Goal: Task Accomplishment & Management: Complete application form

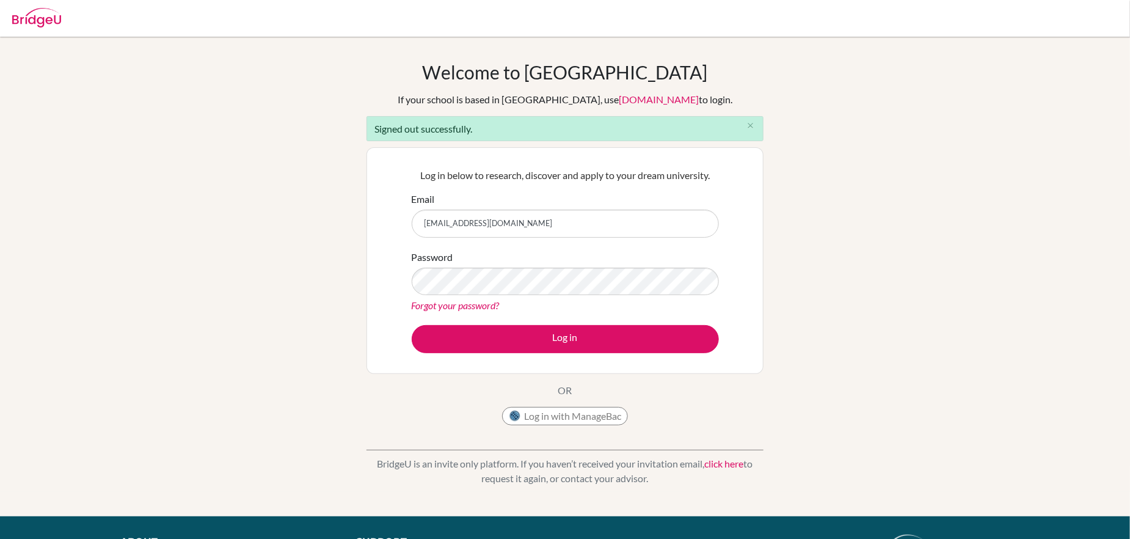
drag, startPoint x: 529, startPoint y: 224, endPoint x: 416, endPoint y: 223, distance: 112.4
click at [416, 223] on input "dallas_cwby@yahoo.com" at bounding box center [565, 223] width 307 height 28
type input "[PERSON_NAME][EMAIL_ADDRESS][PERSON_NAME][DOMAIN_NAME]"
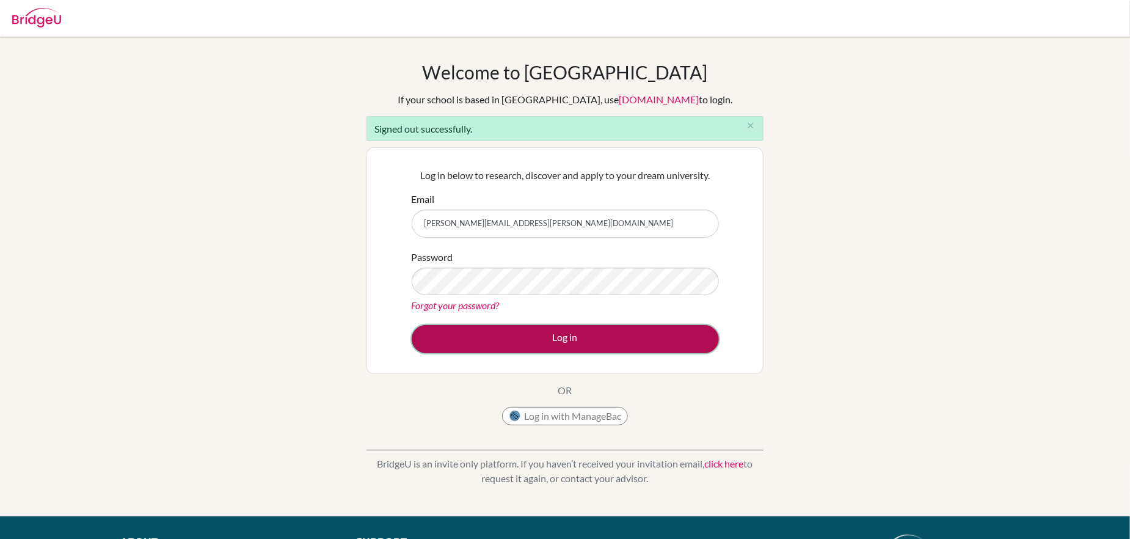
click at [508, 332] on button "Log in" at bounding box center [565, 339] width 307 height 28
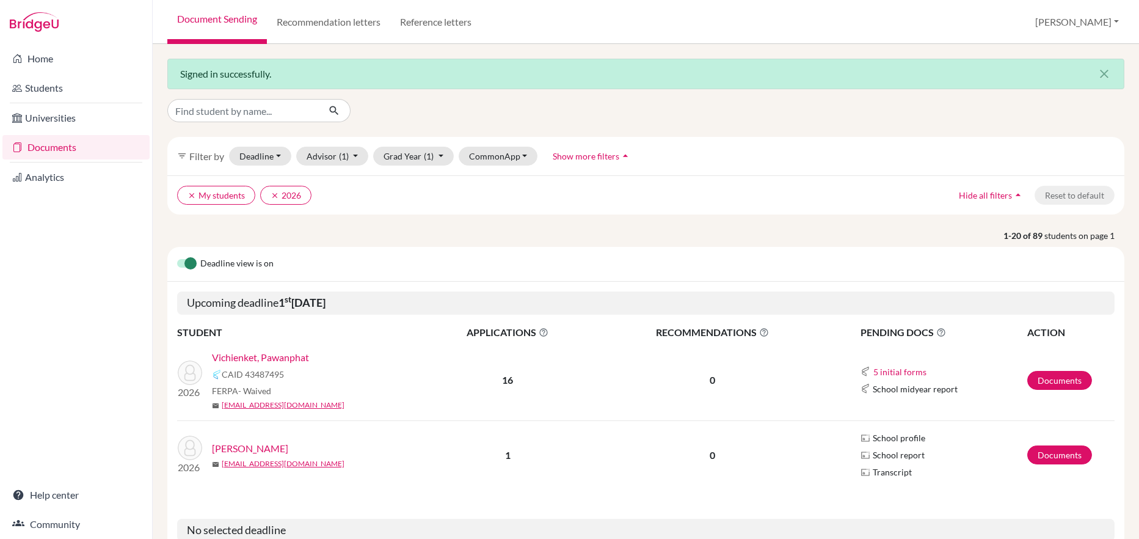
click at [272, 358] on link "Vichienket, Pawanphat" at bounding box center [260, 357] width 97 height 15
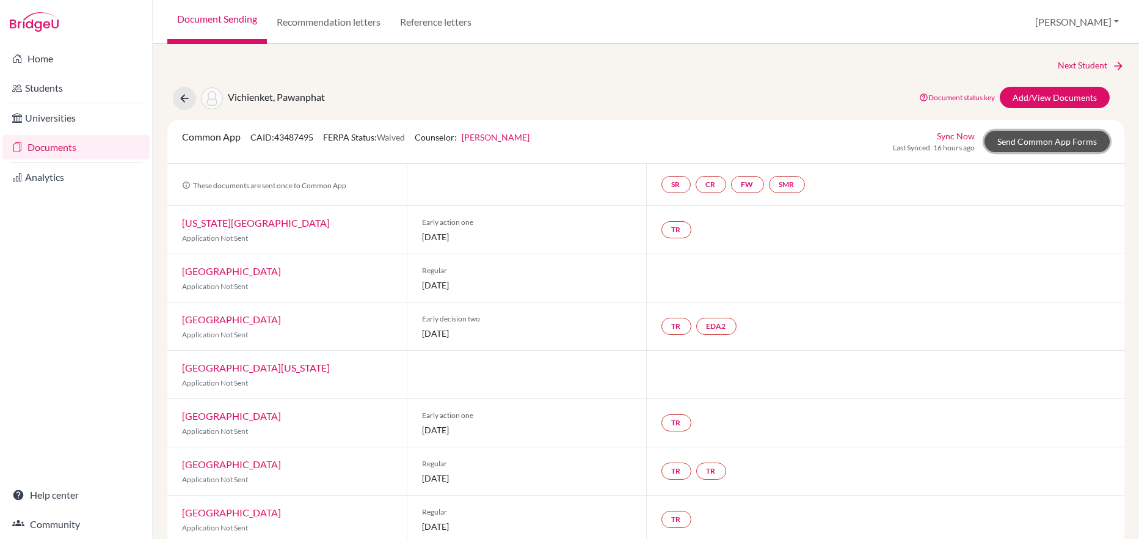
click at [1056, 140] on link "Send Common App Forms" at bounding box center [1046, 141] width 125 height 21
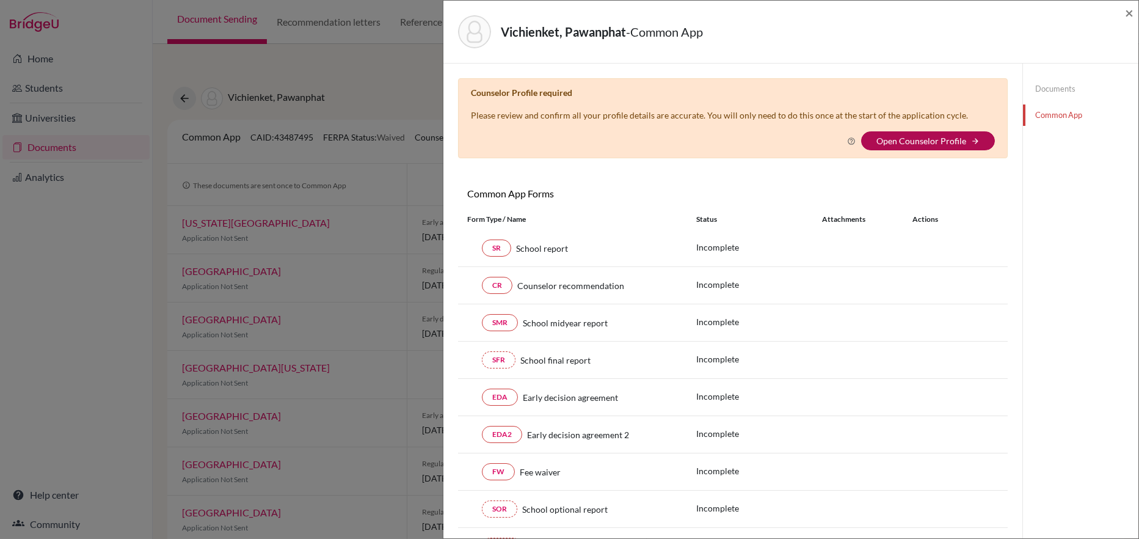
click at [936, 138] on link "Open Counselor Profile" at bounding box center [921, 141] width 90 height 10
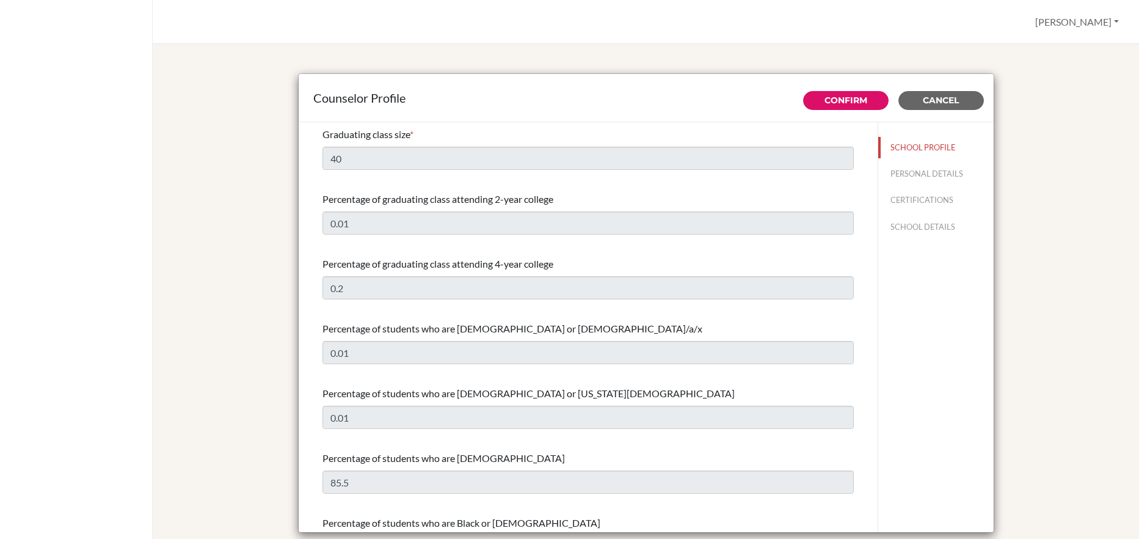
select select "0"
select select "251021"
click at [897, 228] on button "SCHOOL DETAILS" at bounding box center [935, 226] width 115 height 21
type input "695016"
type input "https://www.ucis.ac.th/"
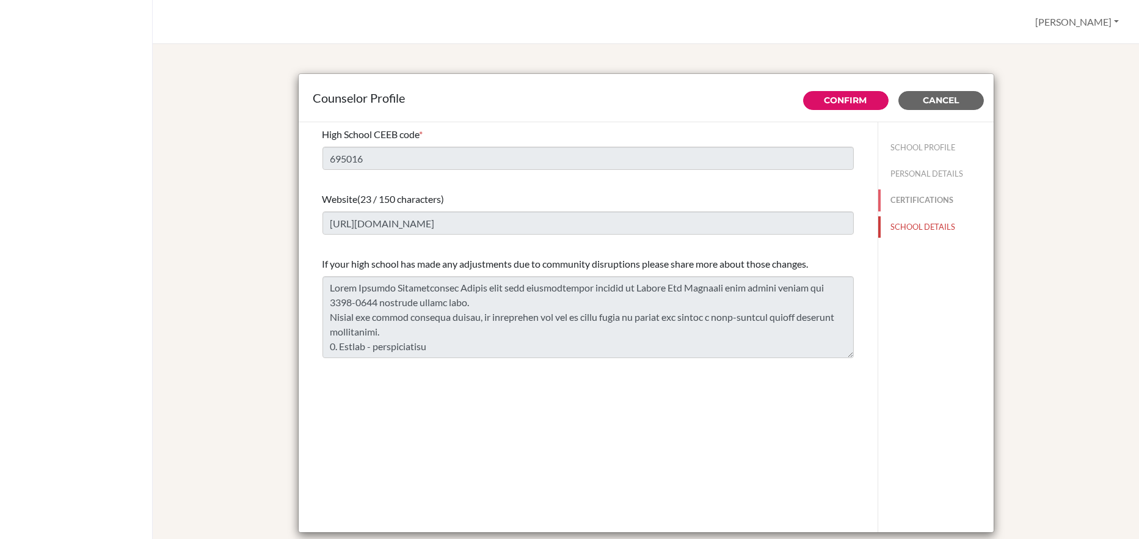
click at [895, 195] on button "CERTIFICATIONS" at bounding box center [935, 199] width 115 height 21
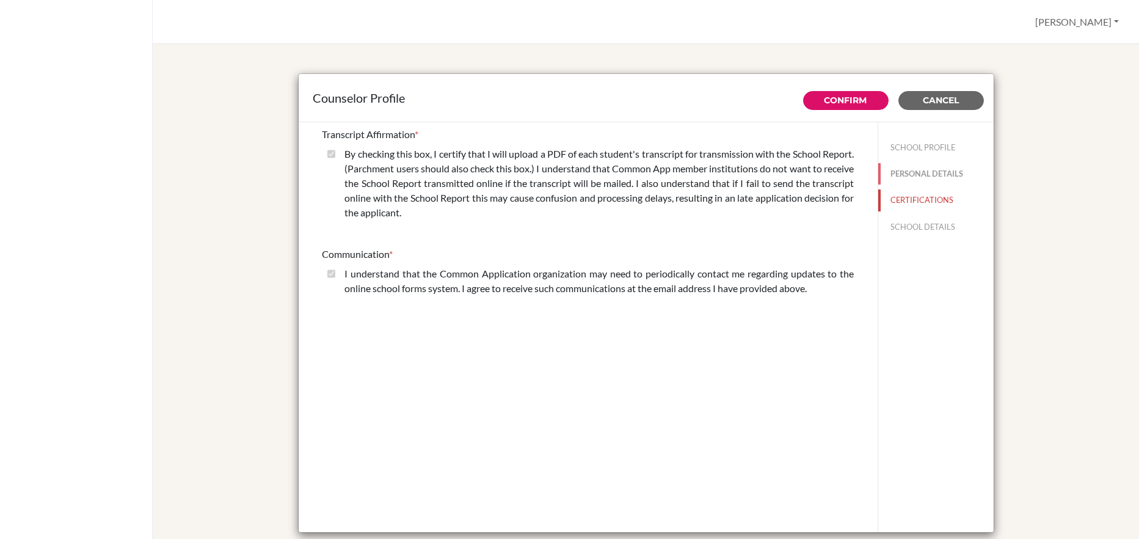
click at [920, 175] on button "PERSONAL DETAILS" at bounding box center [935, 173] width 115 height 21
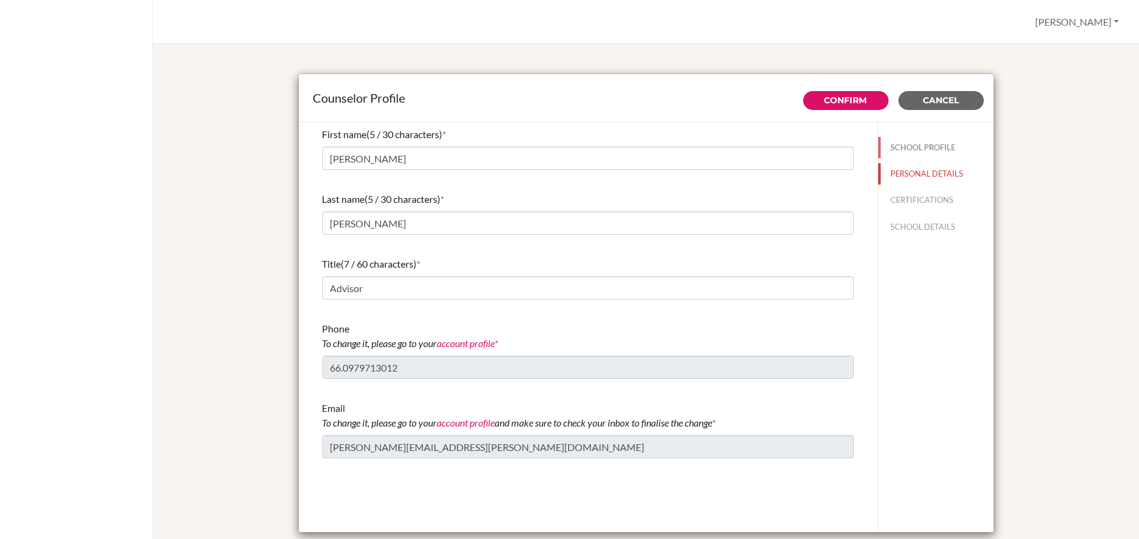
click at [918, 148] on button "SCHOOL PROFILE" at bounding box center [935, 147] width 115 height 21
type input "0.2"
type input "0.01"
type input "40"
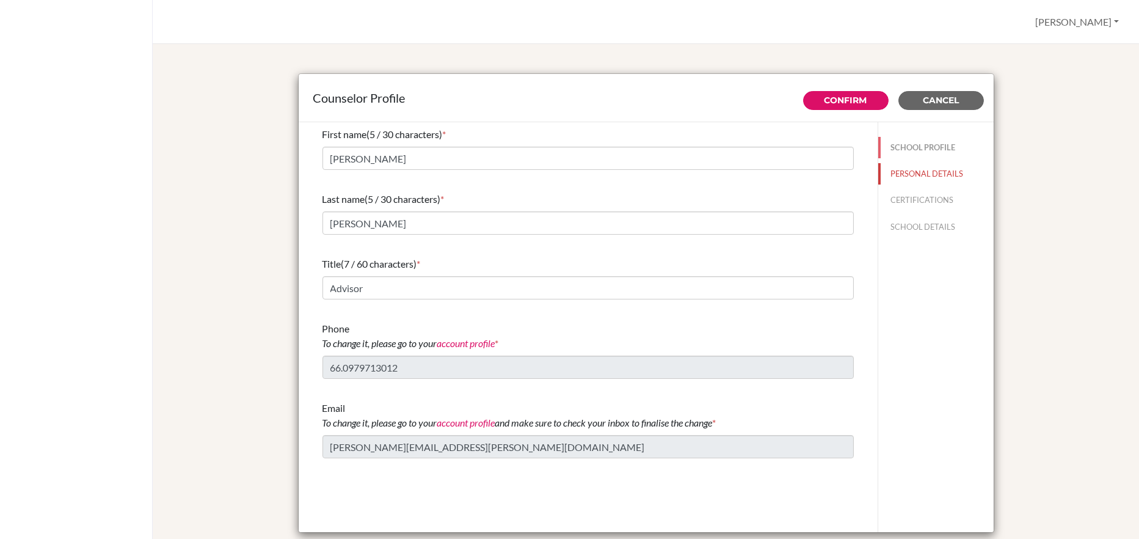
type input "0.01"
select select "0"
select select "251021"
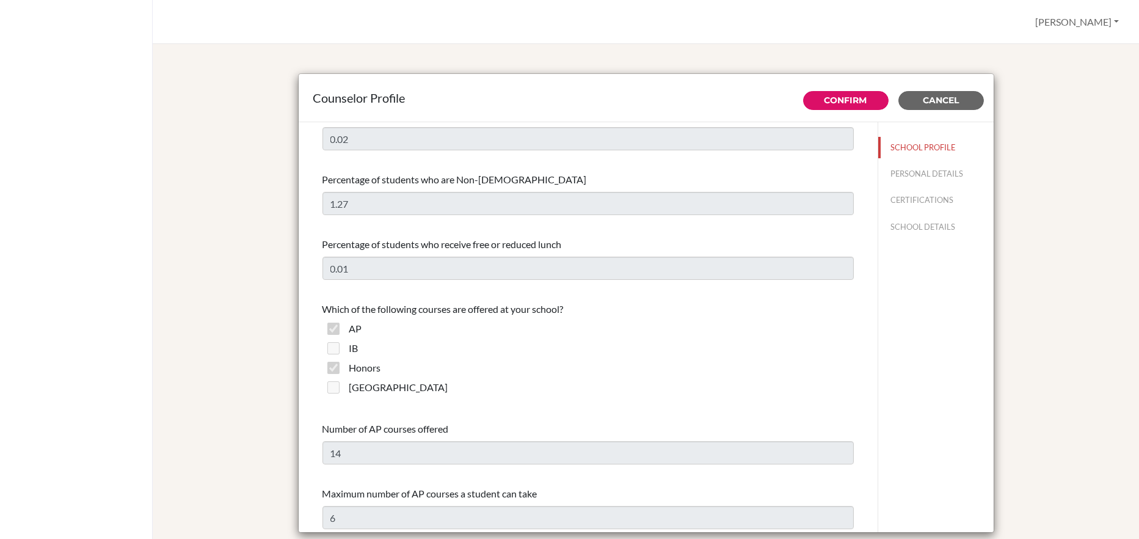
scroll to position [672, 0]
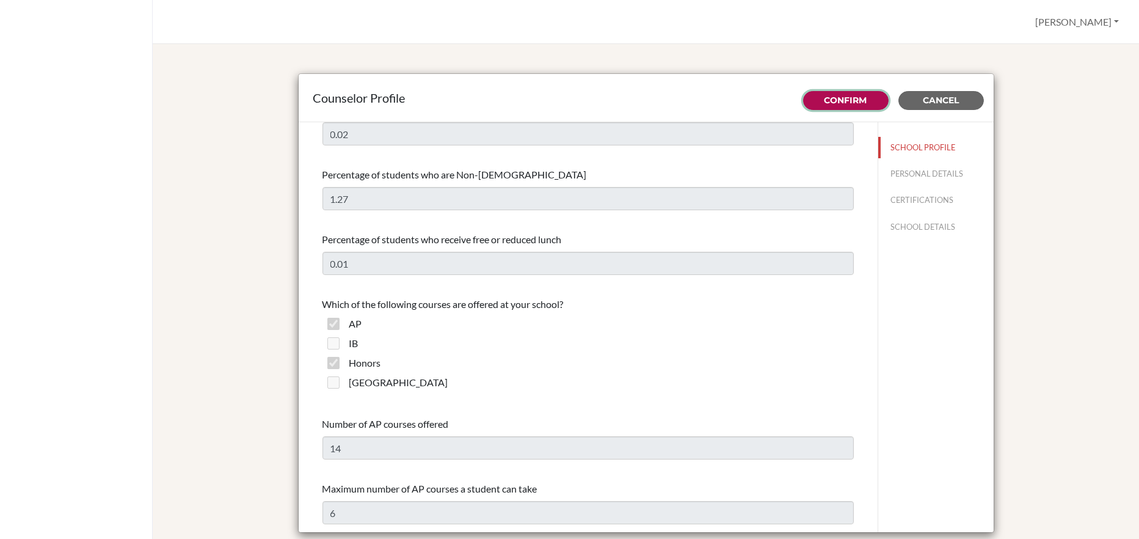
click at [836, 99] on link "Confirm" at bounding box center [845, 100] width 43 height 11
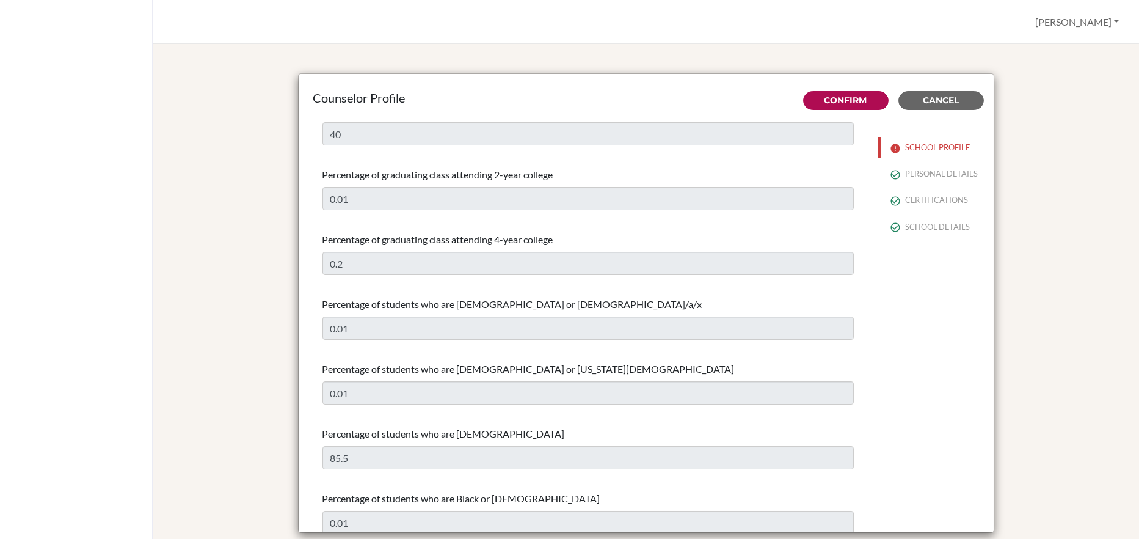
scroll to position [0, 0]
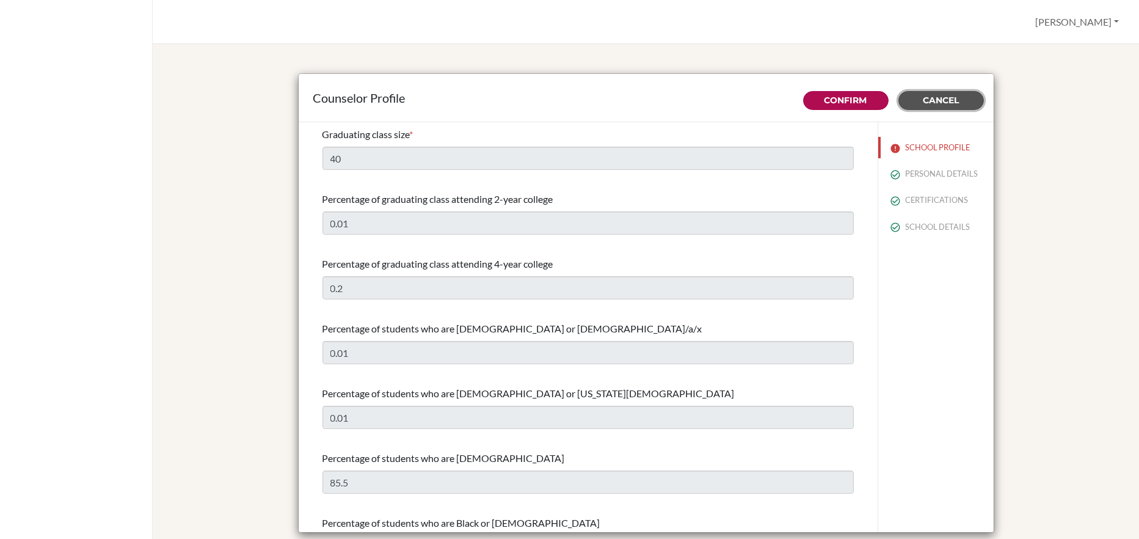
click at [956, 100] on button "Cancel" at bounding box center [940, 100] width 85 height 19
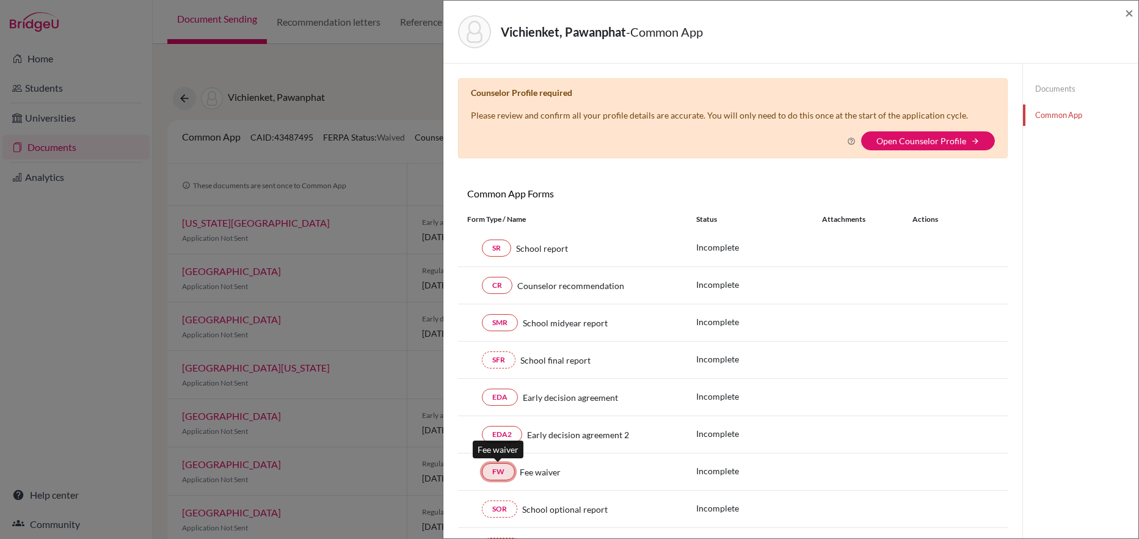
click at [496, 473] on link "FW" at bounding box center [498, 471] width 33 height 17
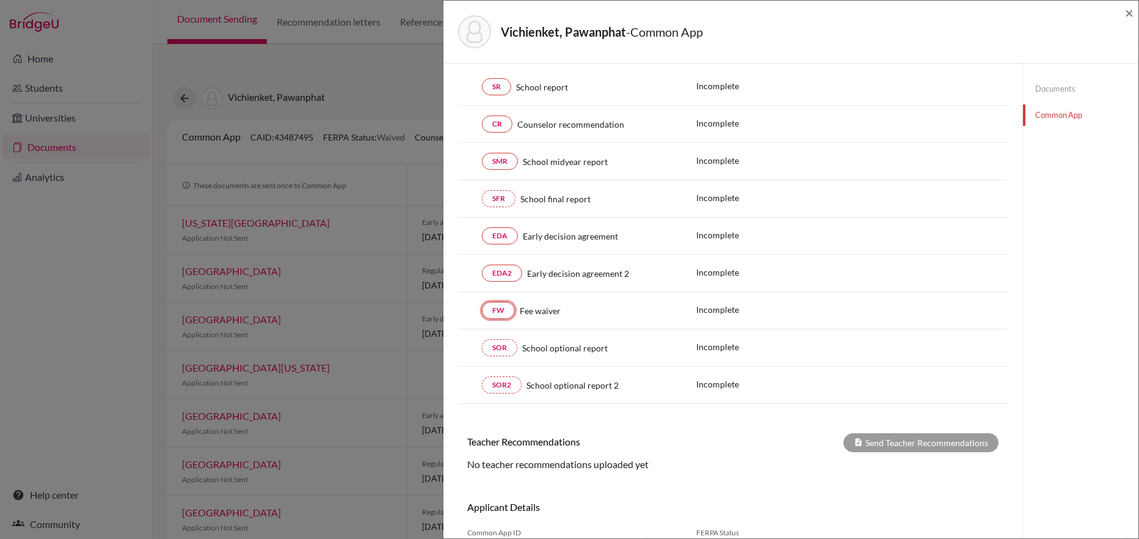
scroll to position [183, 0]
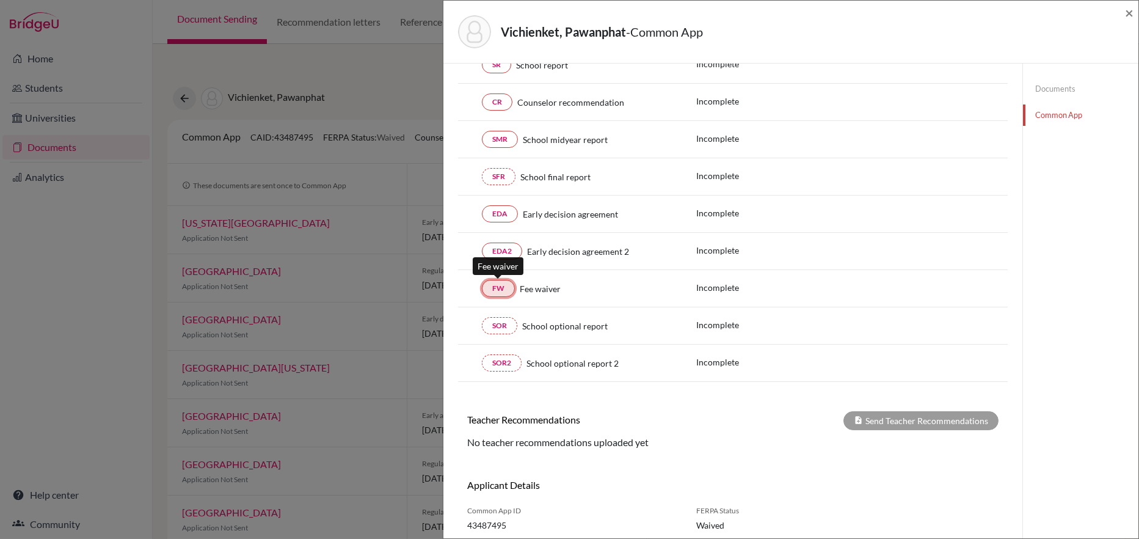
click at [500, 288] on link "FW" at bounding box center [498, 288] width 33 height 17
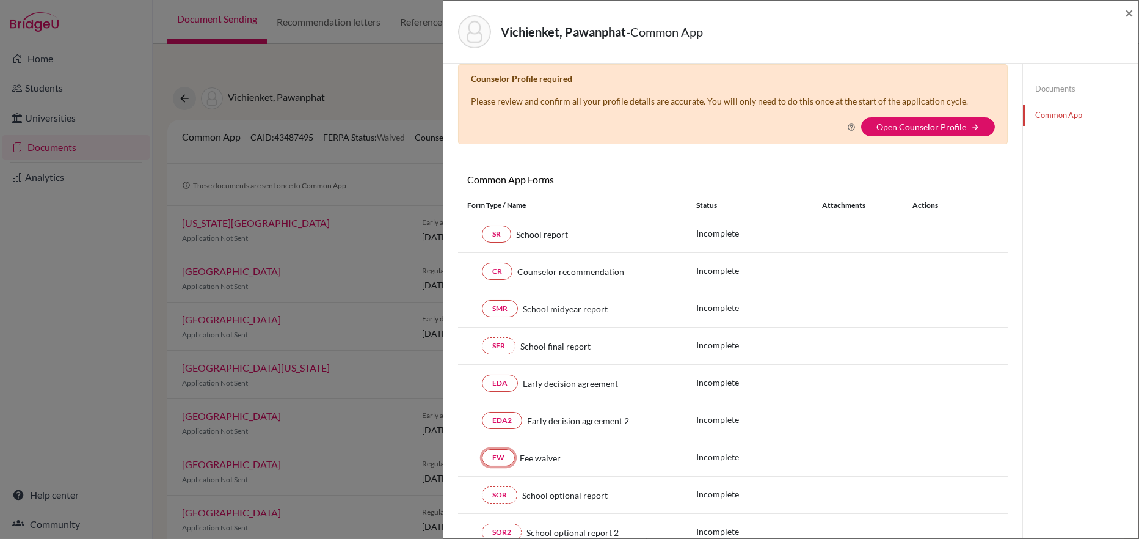
scroll to position [0, 0]
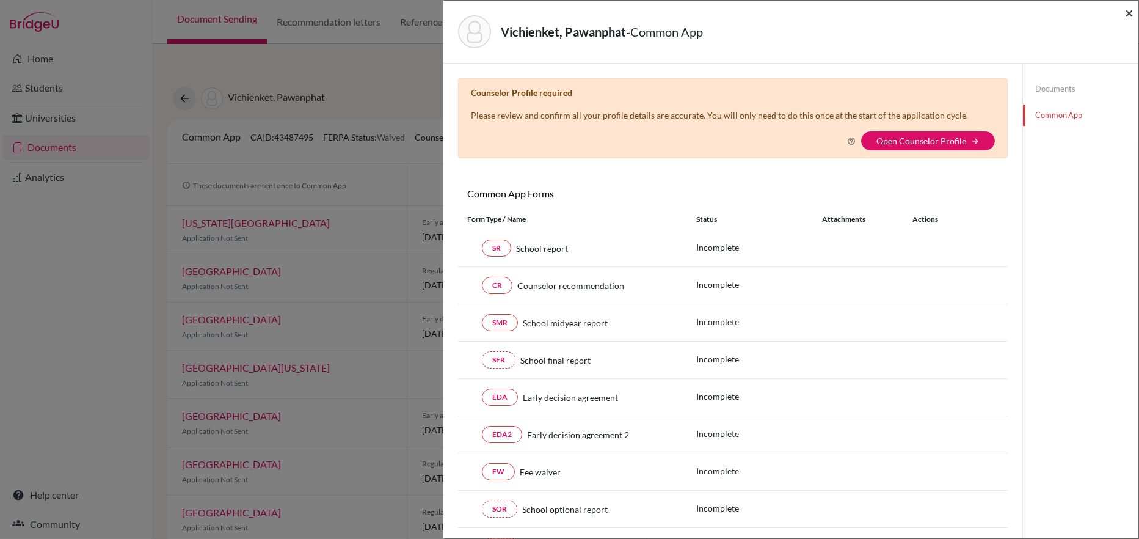
click at [1132, 12] on span "×" at bounding box center [1129, 13] width 9 height 18
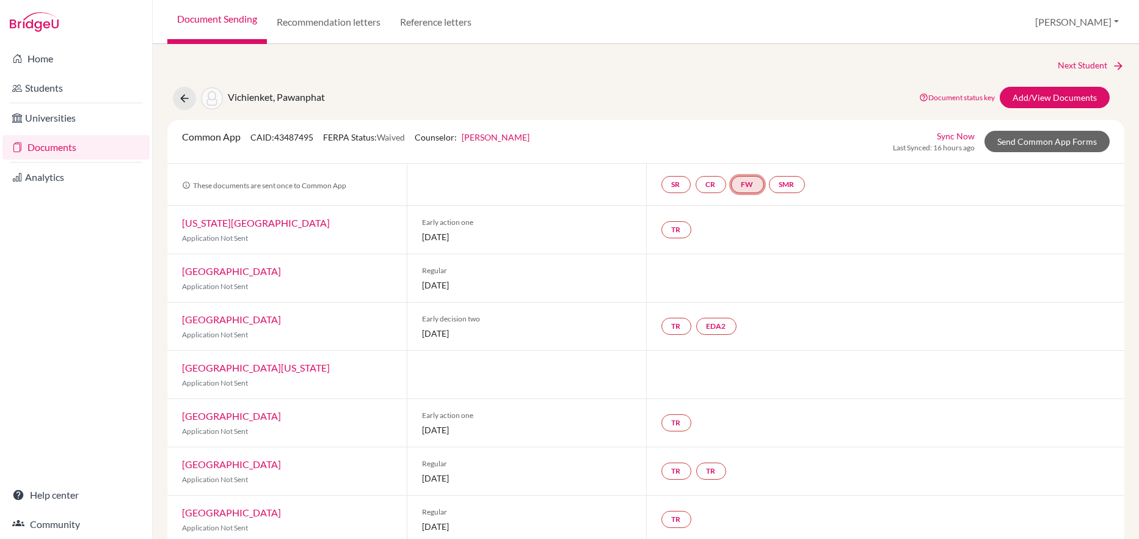
click at [749, 186] on link "FW" at bounding box center [747, 184] width 33 height 17
click at [749, 186] on link "FW Fee waiver Fee waiver Incomplete" at bounding box center [747, 184] width 33 height 17
click at [749, 186] on link "FW" at bounding box center [747, 184] width 33 height 17
click at [1043, 144] on link "Send Common App Forms" at bounding box center [1046, 141] width 125 height 21
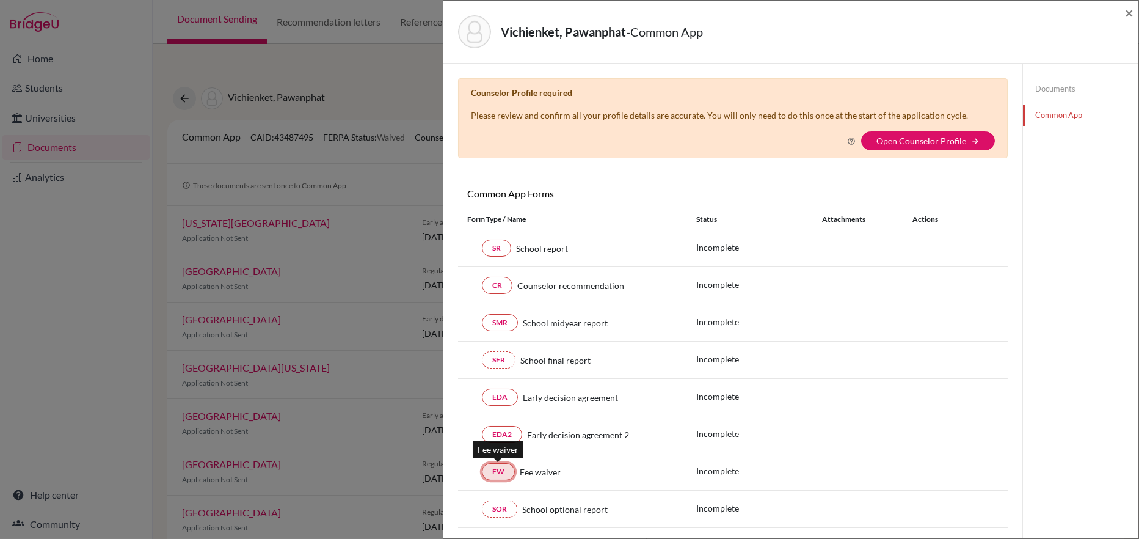
click at [496, 473] on link "FW" at bounding box center [498, 471] width 33 height 17
click at [913, 141] on link "Open Counselor Profile" at bounding box center [921, 141] width 90 height 10
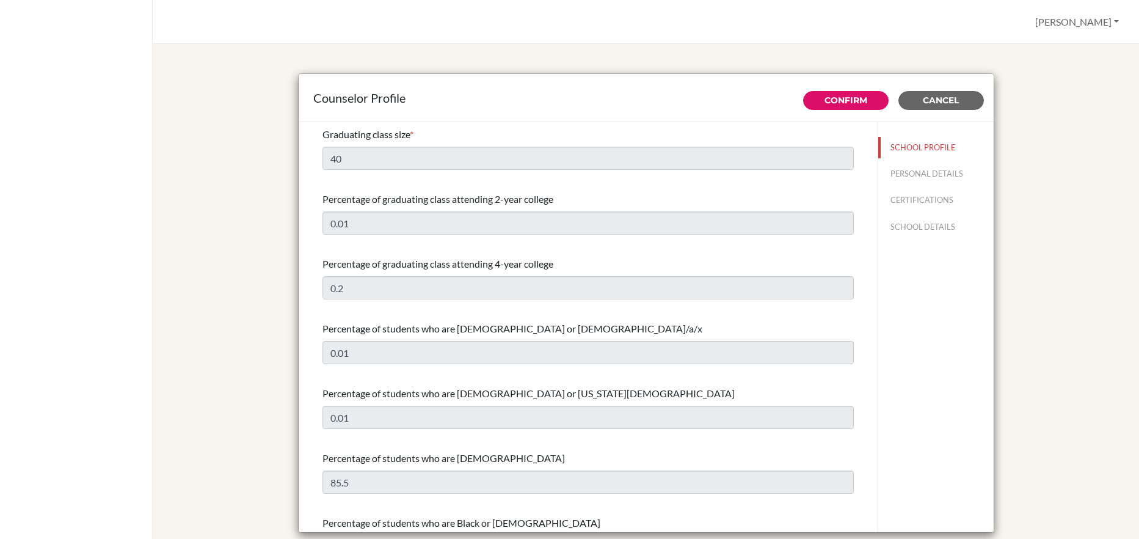
select select "0"
select select "251021"
click at [923, 229] on button "SCHOOL DETAILS" at bounding box center [935, 226] width 115 height 21
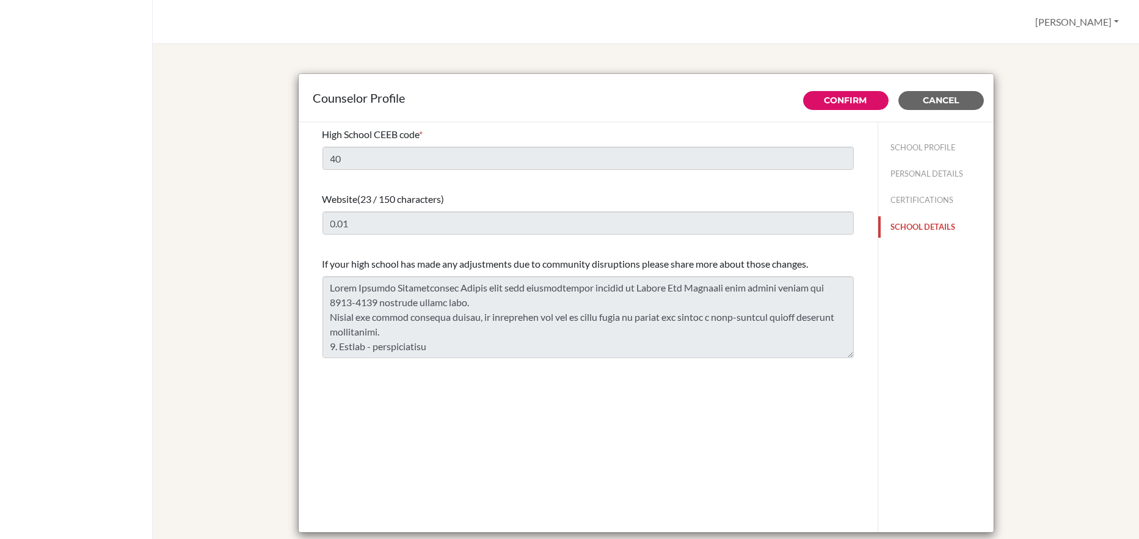
type input "695016"
type input "[URL][DOMAIN_NAME]"
click at [929, 202] on button "CERTIFICATIONS" at bounding box center [935, 199] width 115 height 21
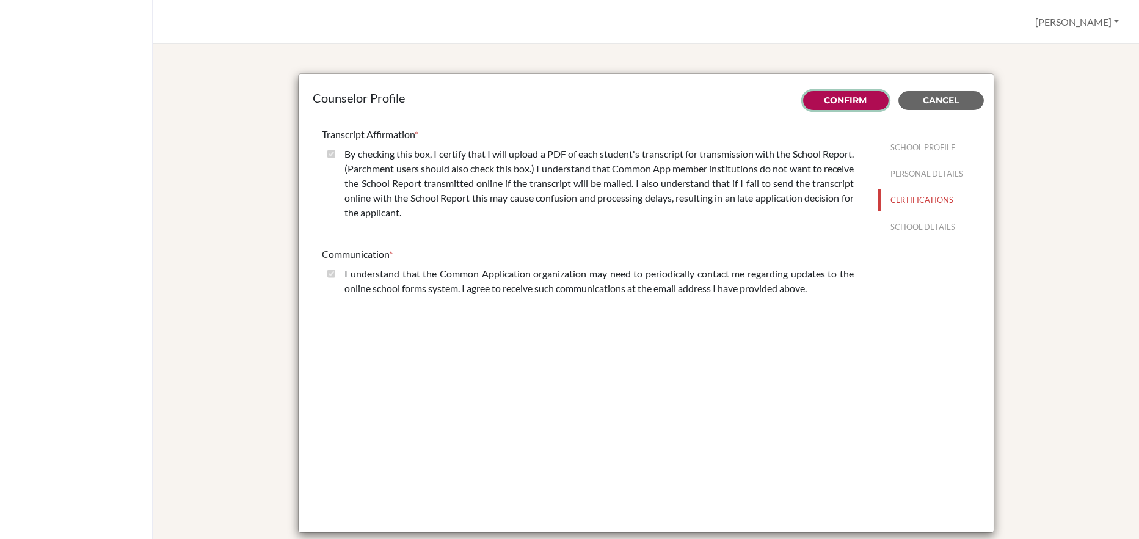
click at [862, 102] on link "Confirm" at bounding box center [845, 100] width 43 height 11
select select "0"
select select "251021"
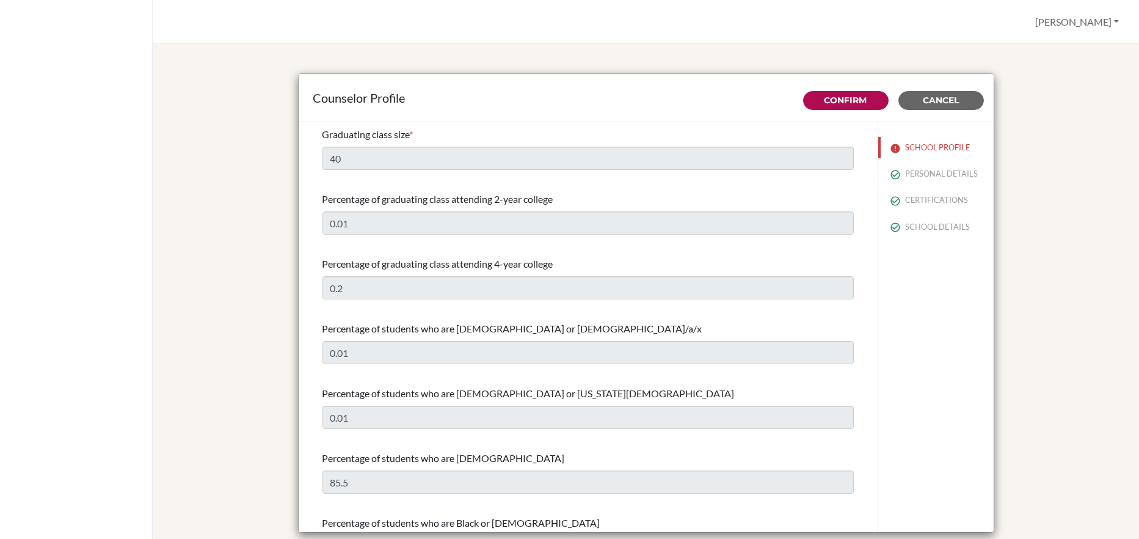
click at [1038, 62] on div "Counselor Profile Confirm Cancel Graduating class size * 40 Percentage of gradu…" at bounding box center [645, 304] width 957 height 491
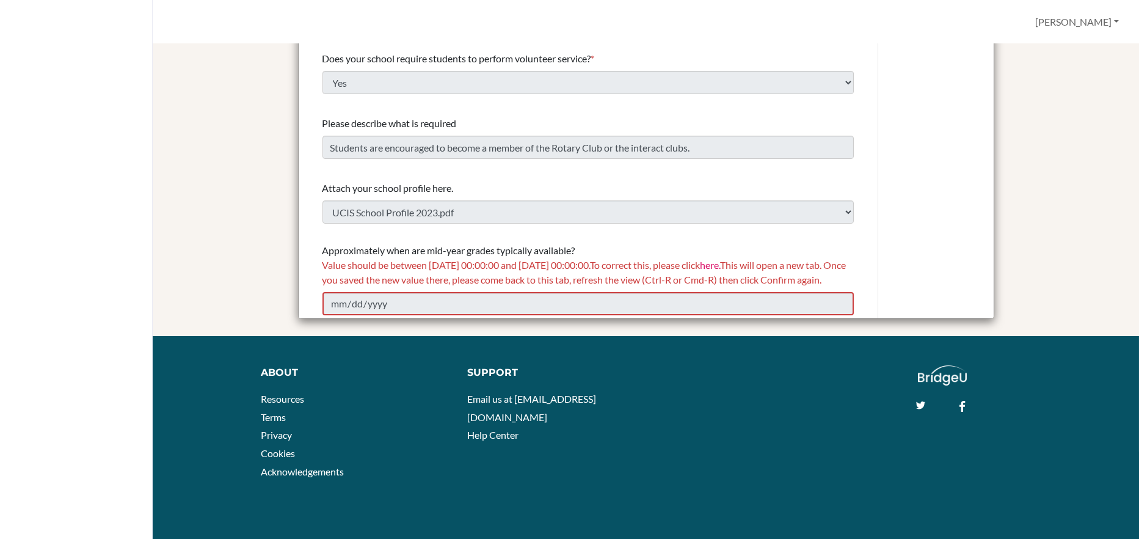
scroll to position [1485, 0]
drag, startPoint x: 584, startPoint y: 231, endPoint x: 316, endPoint y: 236, distance: 267.5
copy span "Approximately when are mid-year grades typically available?"
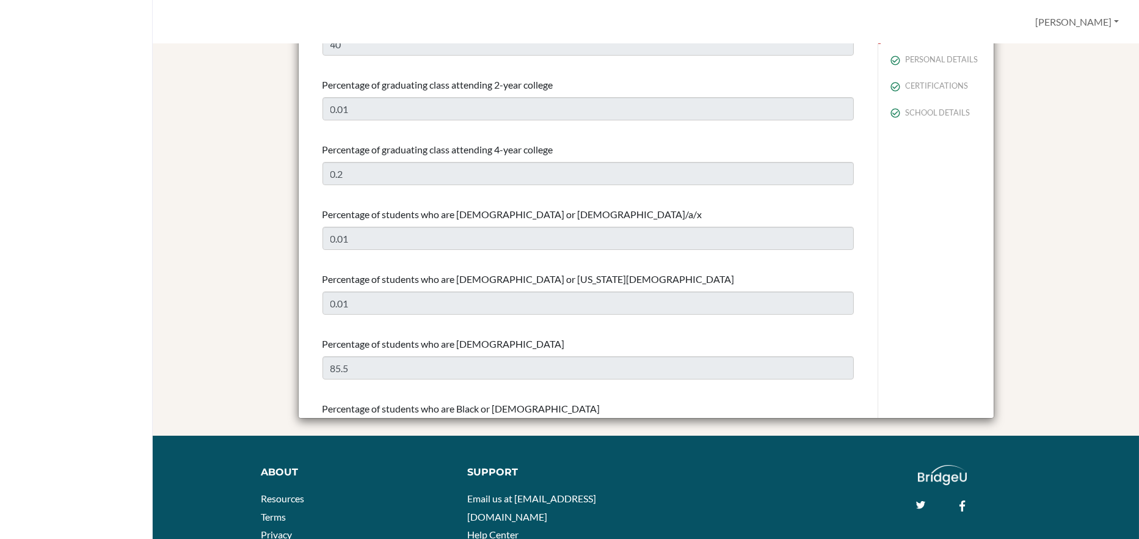
scroll to position [0, 0]
